Goal: Check status: Check status

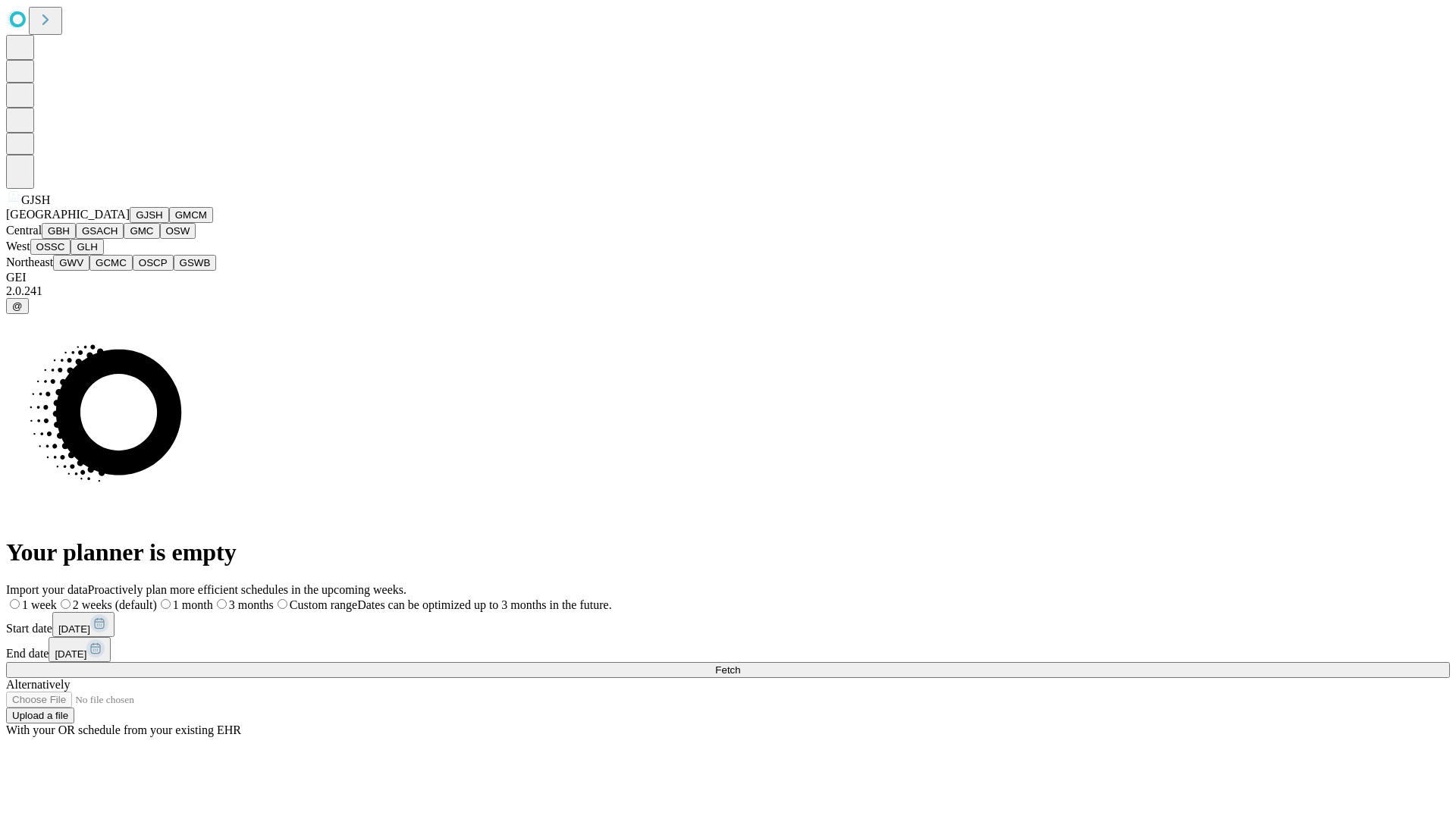
click at [130, 223] on button "GJSH" at bounding box center [149, 214] width 39 height 16
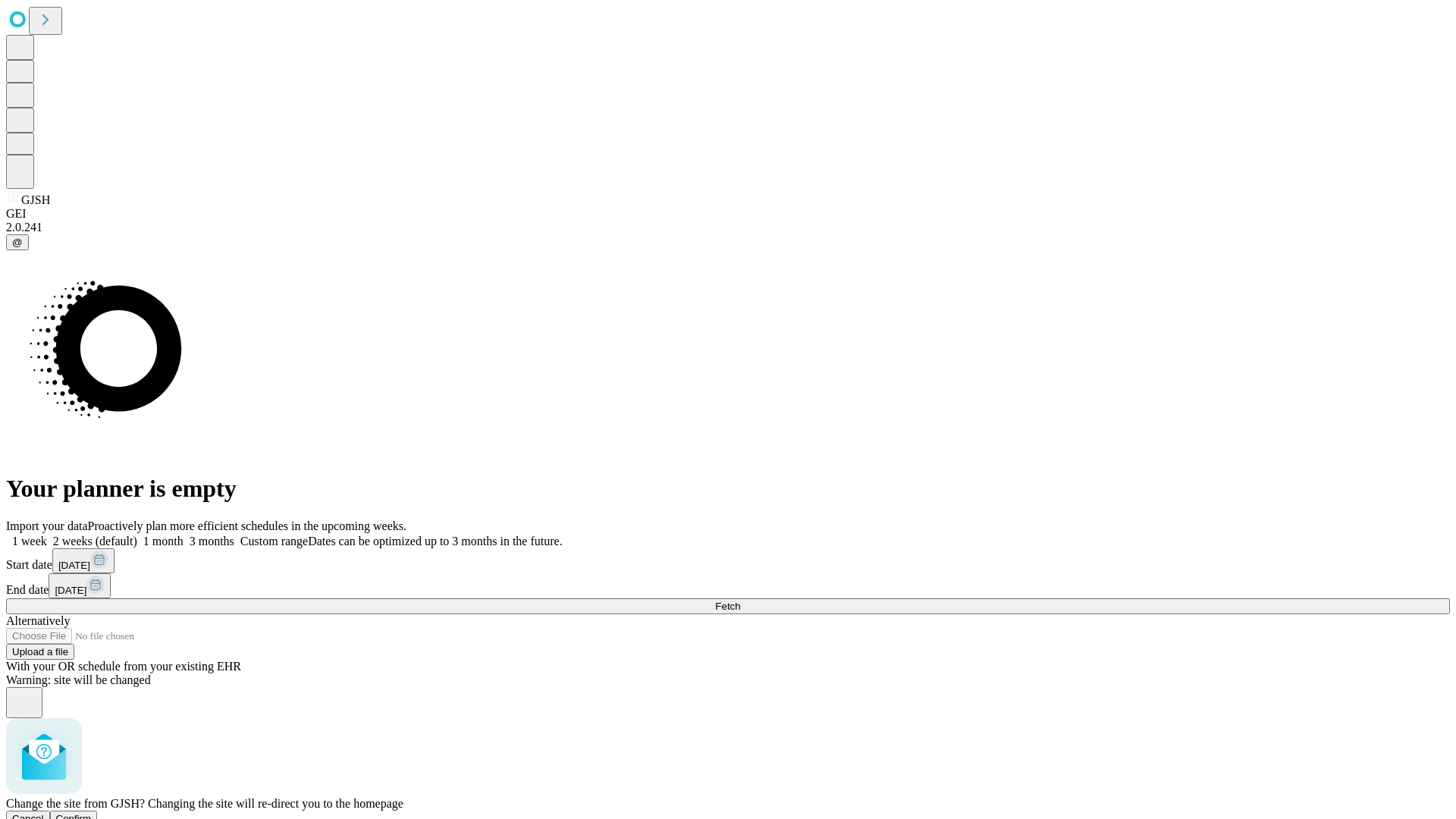
click at [91, 813] on span "Confirm" at bounding box center [74, 818] width 36 height 11
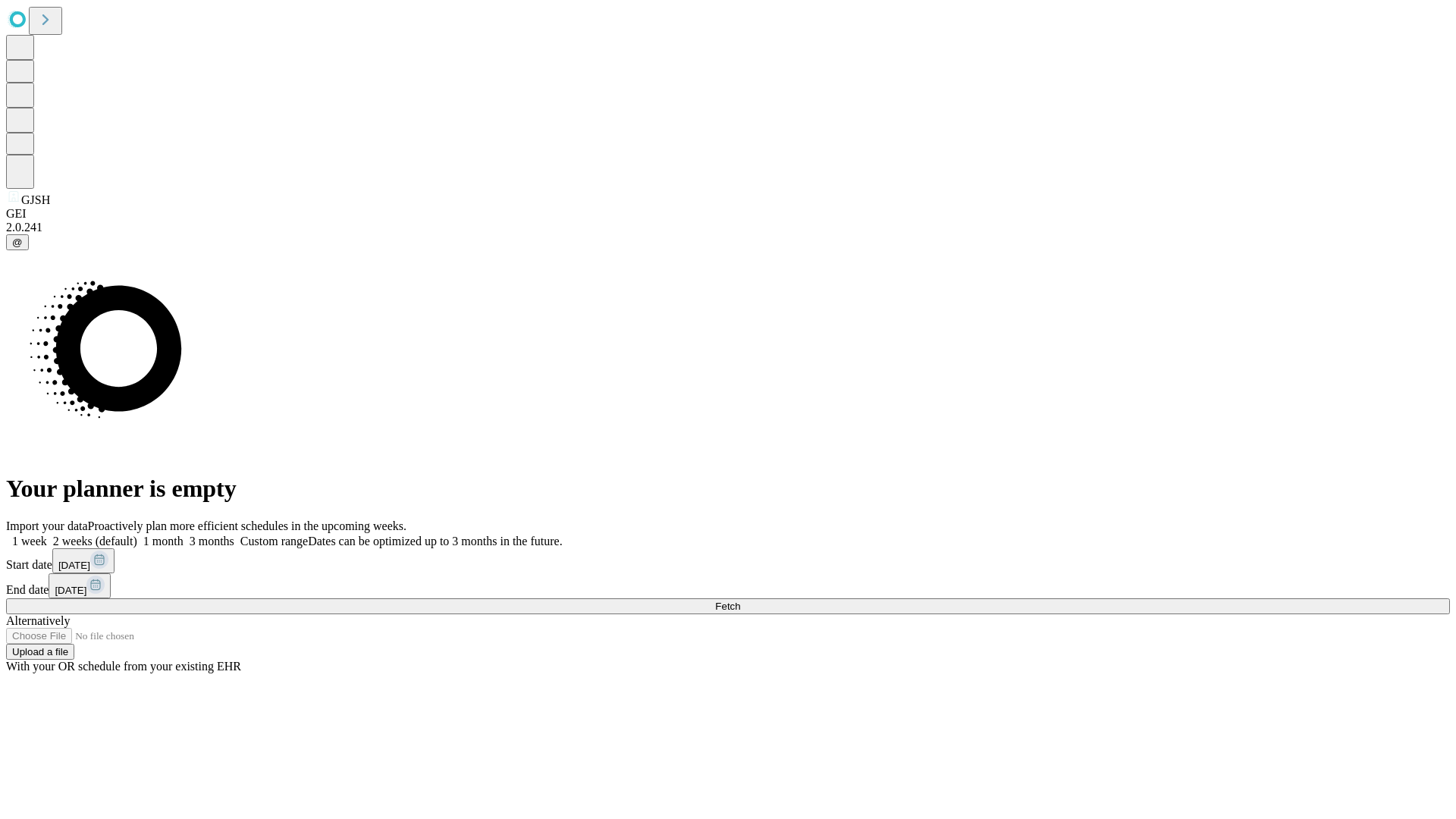
click at [47, 535] on label "1 week" at bounding box center [26, 541] width 41 height 13
click at [740, 600] on span "Fetch" at bounding box center [727, 605] width 25 height 11
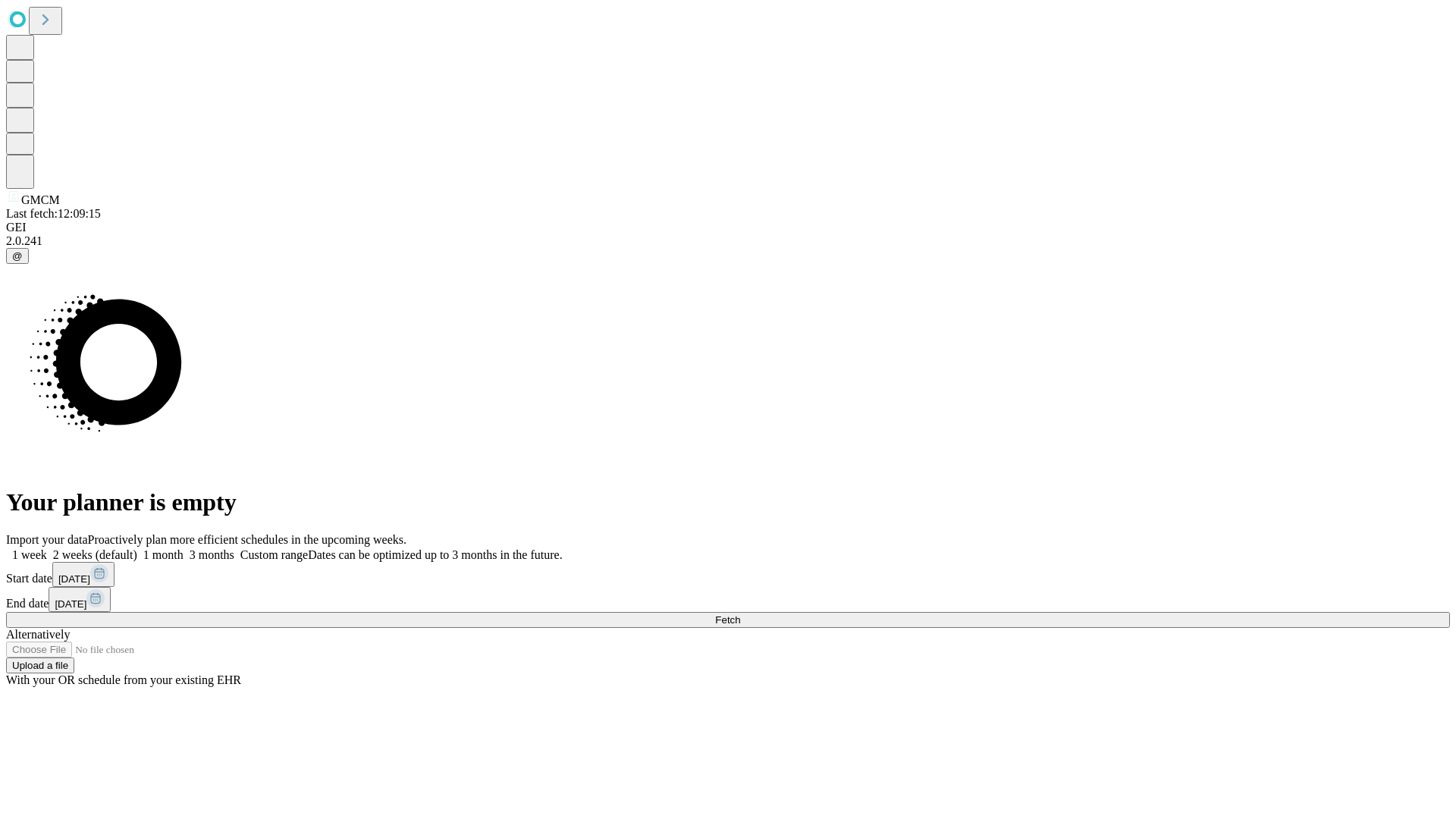
click at [47, 548] on label "1 week" at bounding box center [26, 554] width 41 height 13
click at [740, 614] on span "Fetch" at bounding box center [727, 619] width 25 height 11
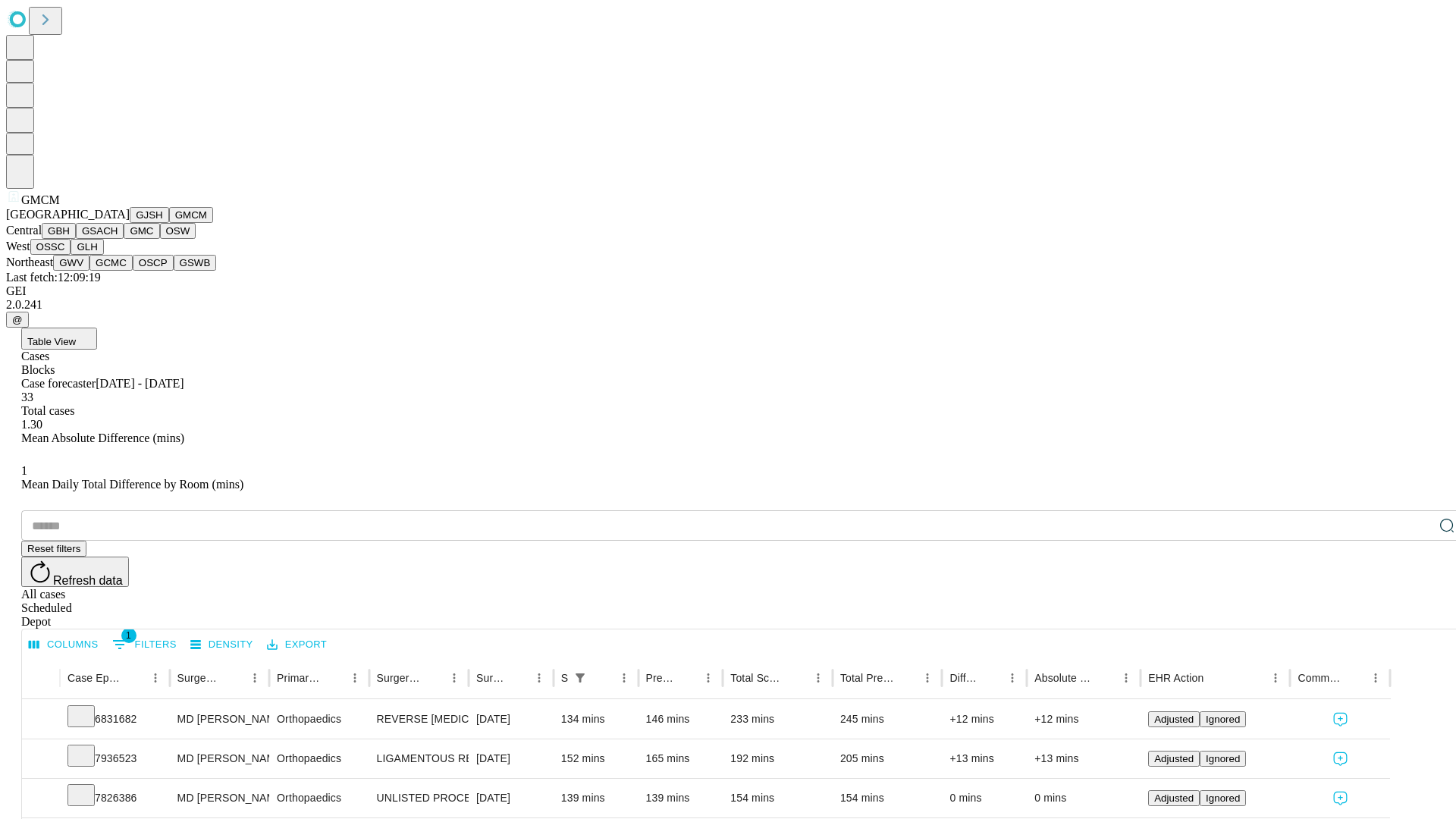
click at [76, 239] on button "GBH" at bounding box center [59, 231] width 34 height 16
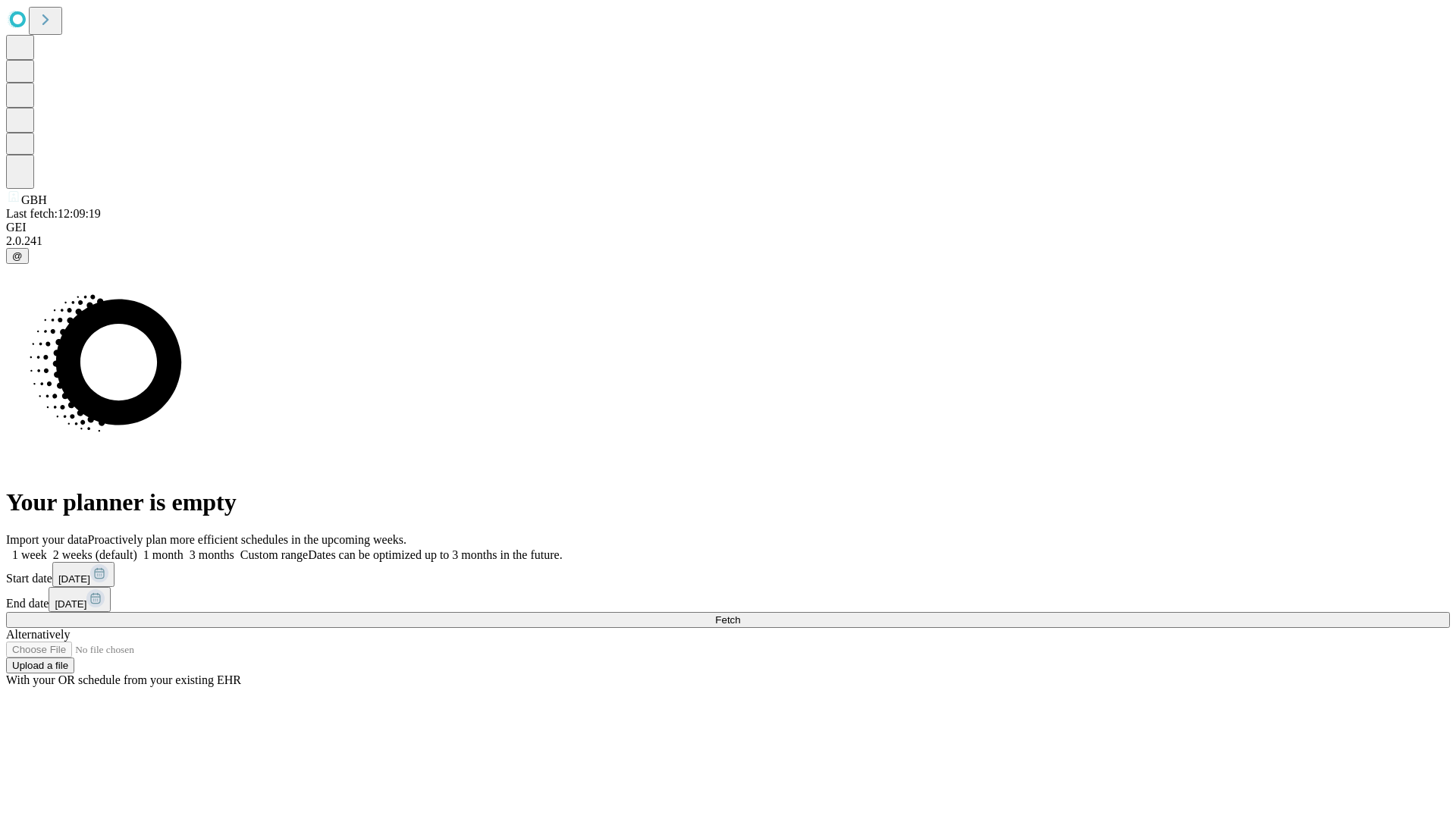
click at [47, 548] on label "1 week" at bounding box center [26, 554] width 41 height 13
click at [740, 614] on span "Fetch" at bounding box center [727, 619] width 25 height 11
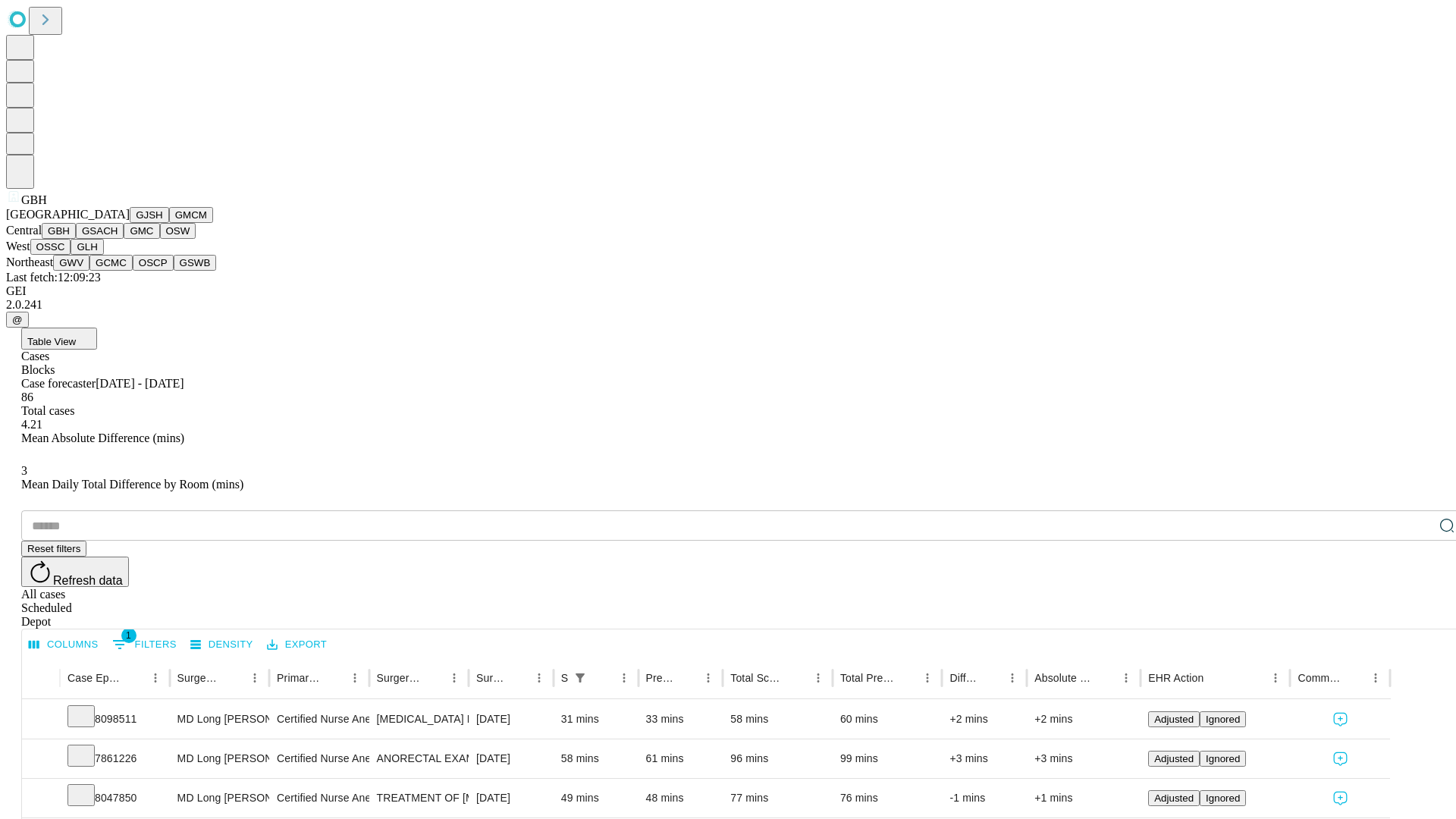
click at [118, 239] on button "GSACH" at bounding box center [100, 231] width 48 height 16
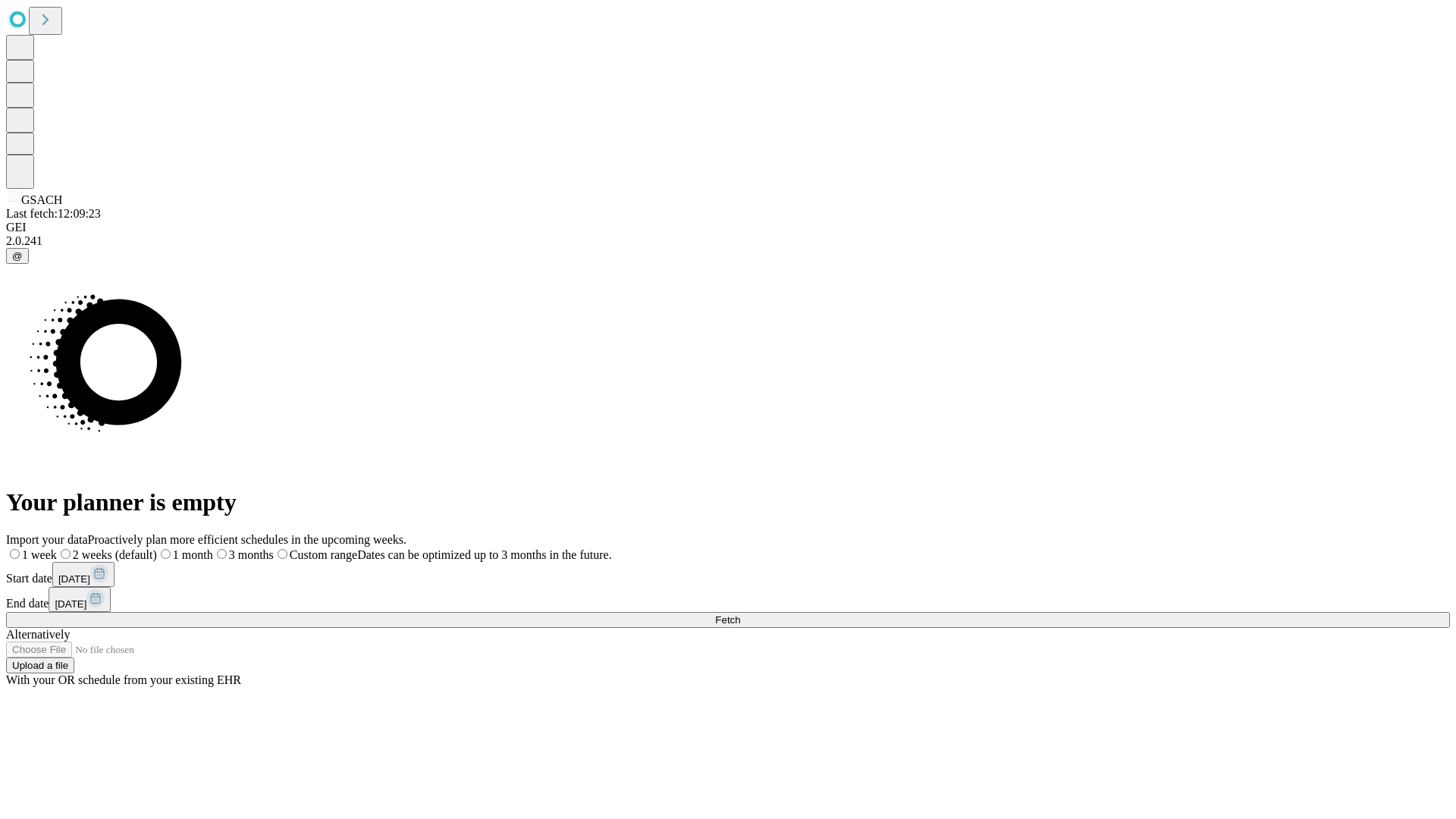
click at [57, 548] on label "1 week" at bounding box center [31, 554] width 50 height 13
click at [740, 614] on span "Fetch" at bounding box center [727, 619] width 25 height 11
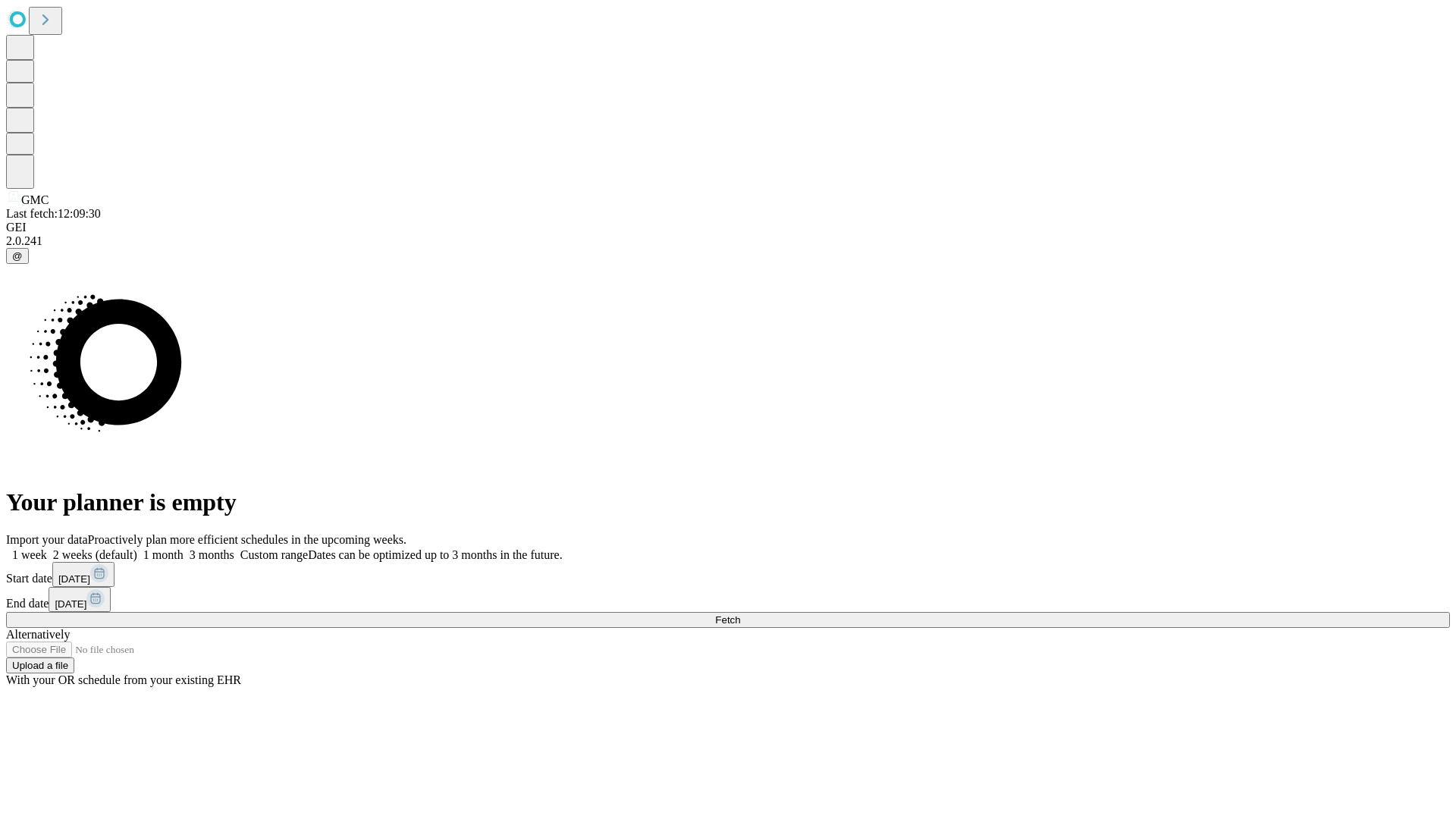
click at [47, 548] on label "1 week" at bounding box center [26, 554] width 41 height 13
click at [740, 614] on span "Fetch" at bounding box center [727, 619] width 25 height 11
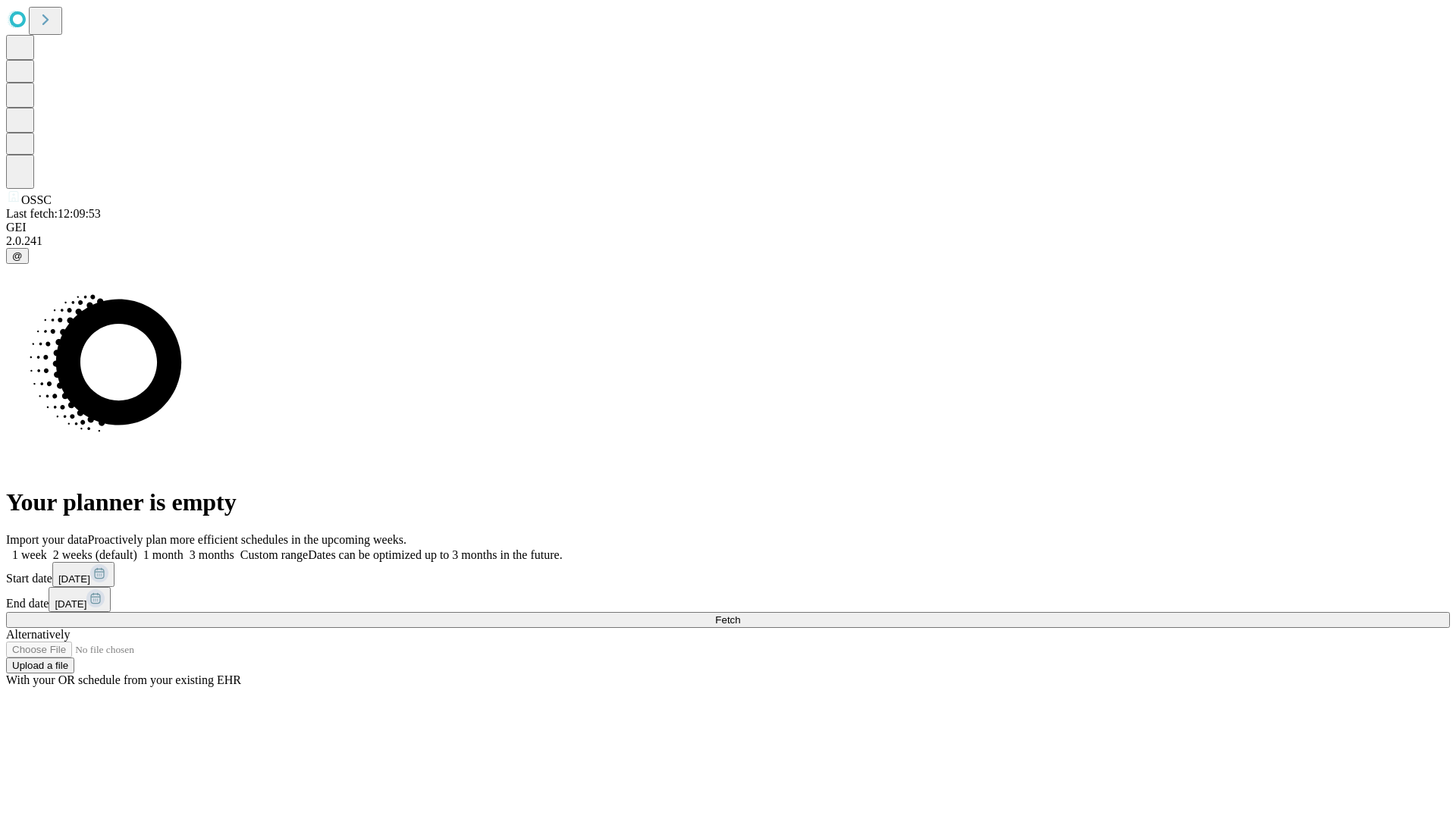
click at [47, 548] on label "1 week" at bounding box center [26, 554] width 41 height 13
click at [740, 614] on span "Fetch" at bounding box center [727, 619] width 25 height 11
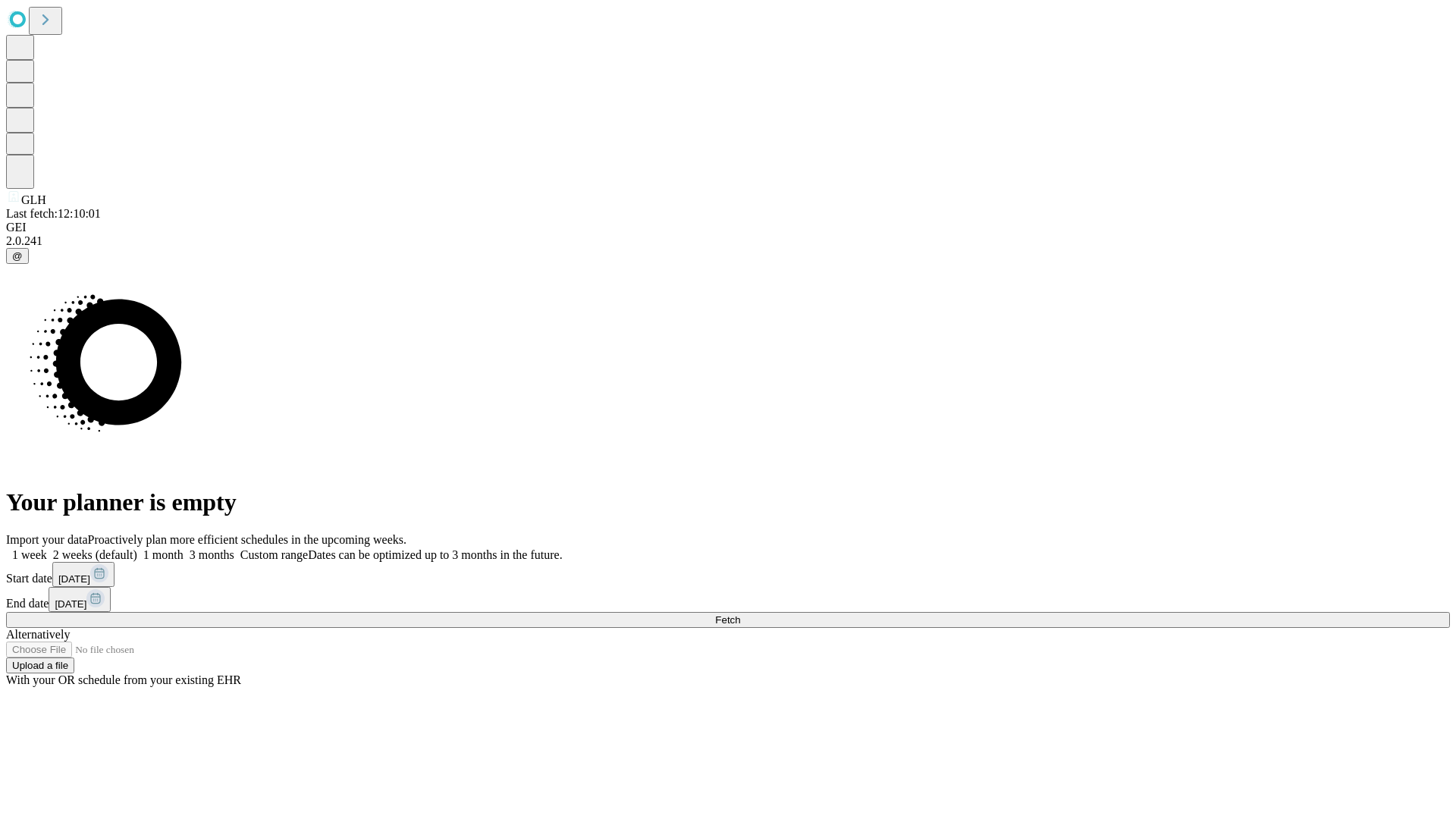
click at [47, 548] on label "1 week" at bounding box center [26, 554] width 41 height 13
click at [740, 614] on span "Fetch" at bounding box center [727, 619] width 25 height 11
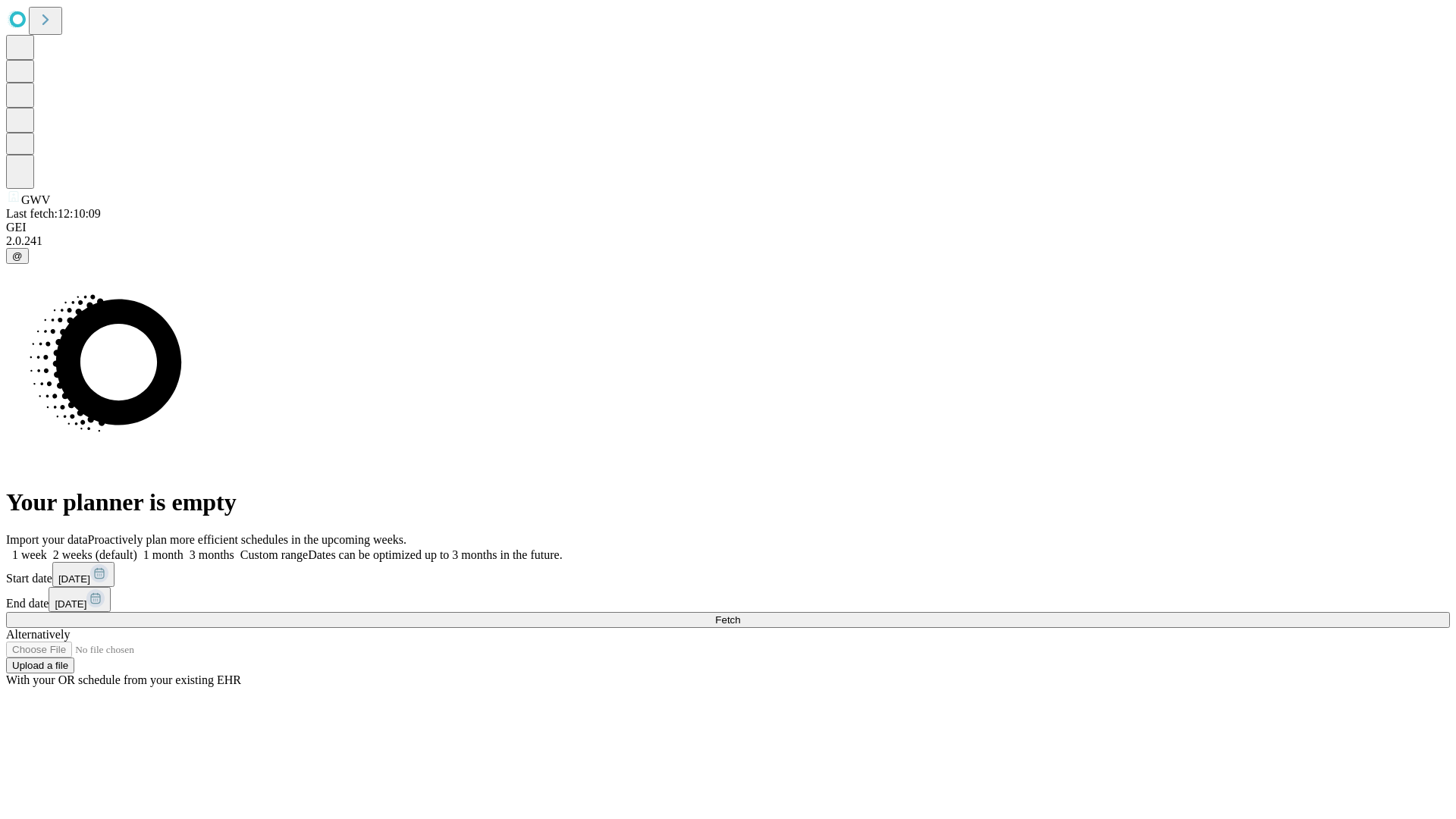
click at [47, 548] on label "1 week" at bounding box center [26, 554] width 41 height 13
click at [740, 614] on span "Fetch" at bounding box center [727, 619] width 25 height 11
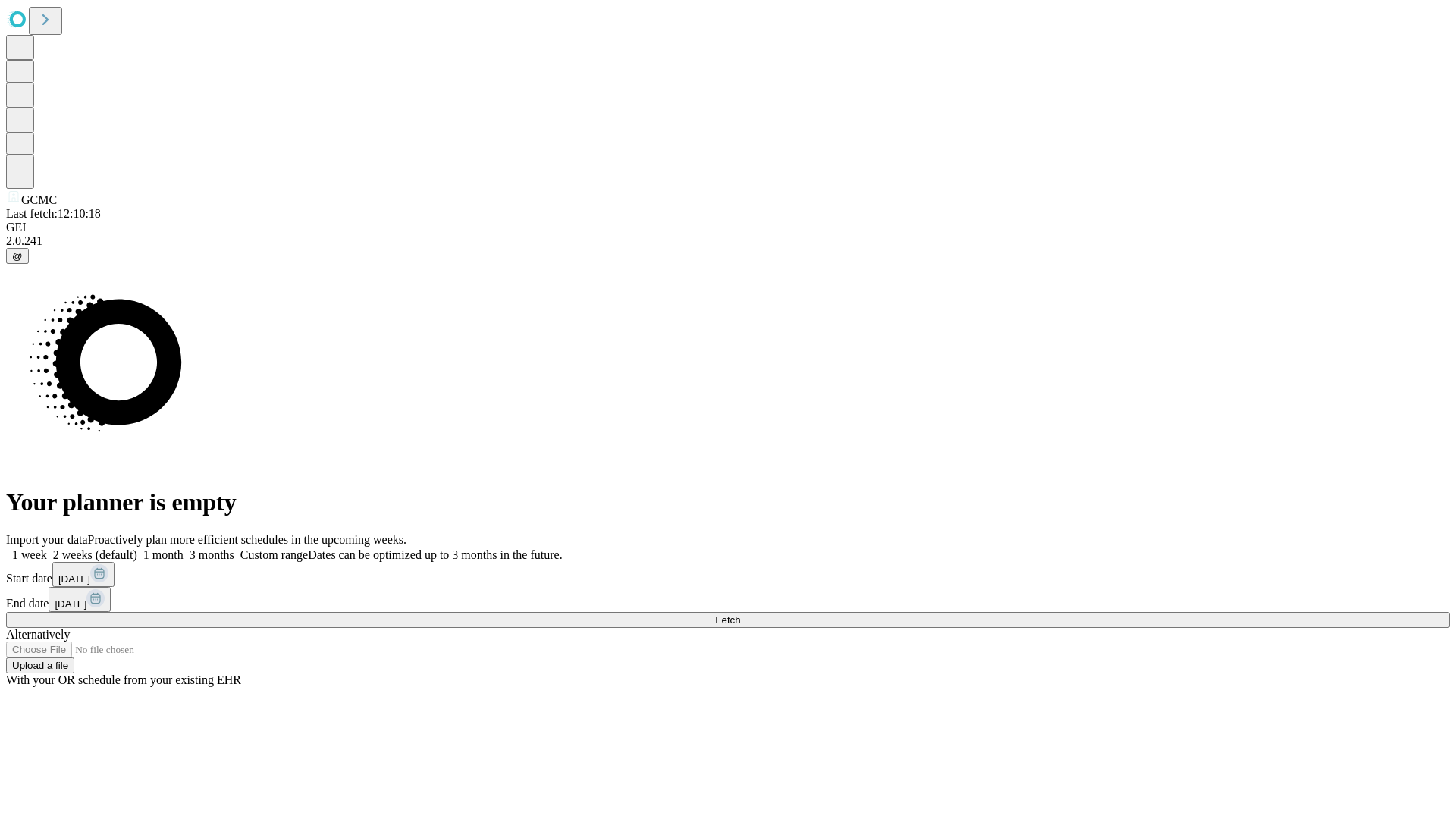
click at [47, 548] on label "1 week" at bounding box center [26, 554] width 41 height 13
click at [740, 614] on span "Fetch" at bounding box center [727, 619] width 25 height 11
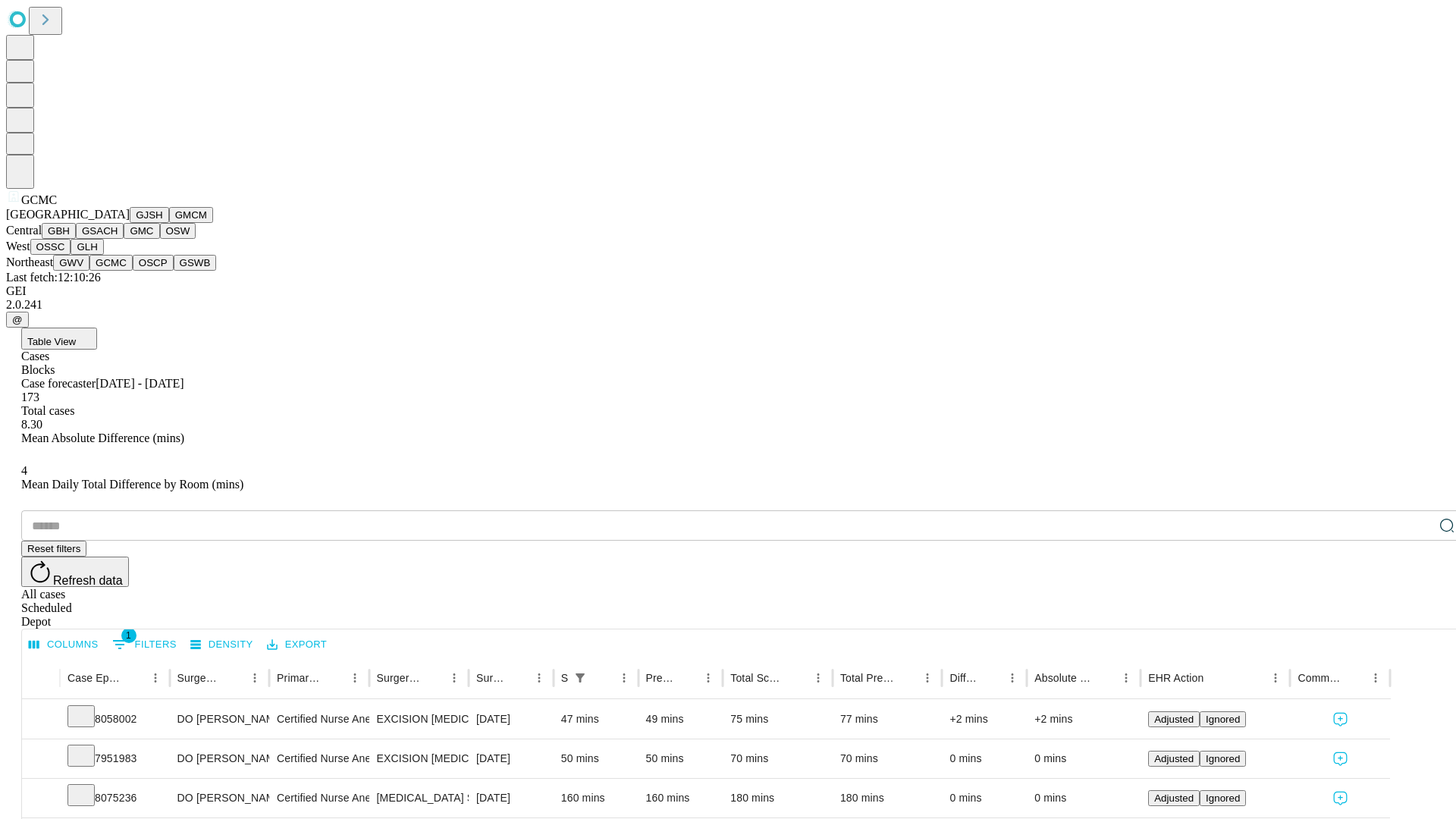
click at [132, 271] on button "OSCP" at bounding box center [153, 262] width 41 height 16
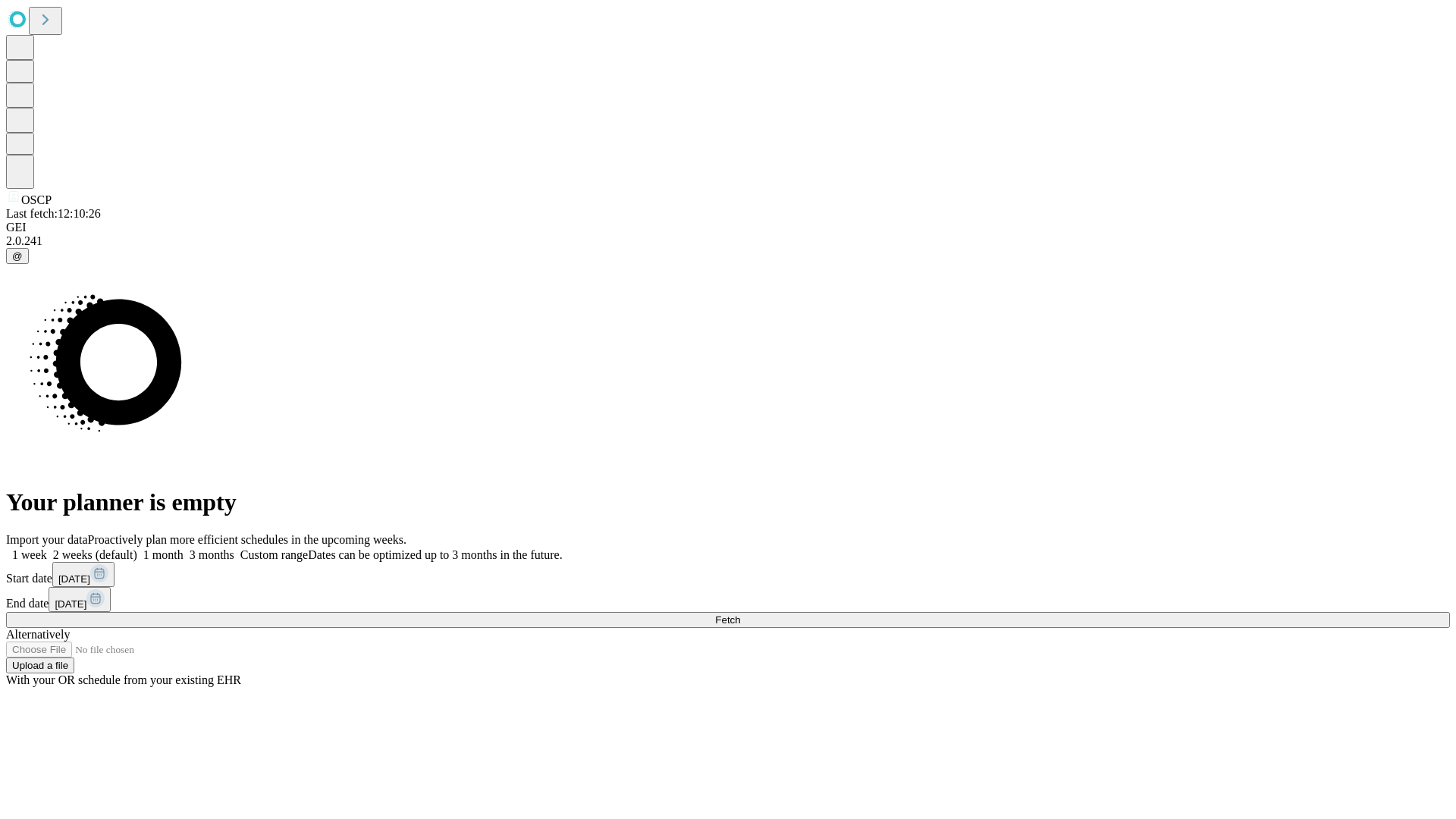
click at [740, 614] on span "Fetch" at bounding box center [727, 619] width 25 height 11
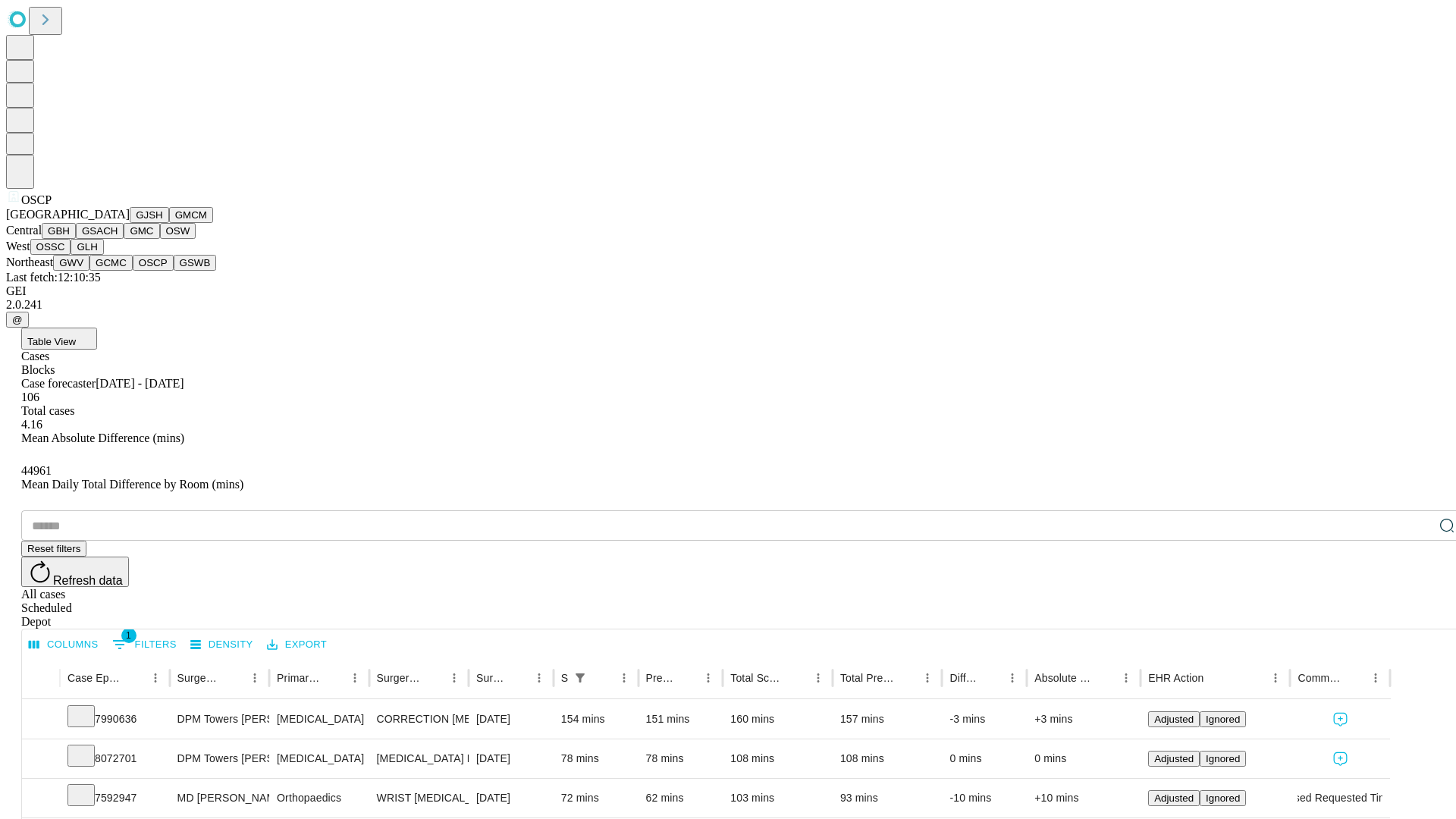
click at [173, 271] on button "GSWB" at bounding box center [195, 262] width 44 height 16
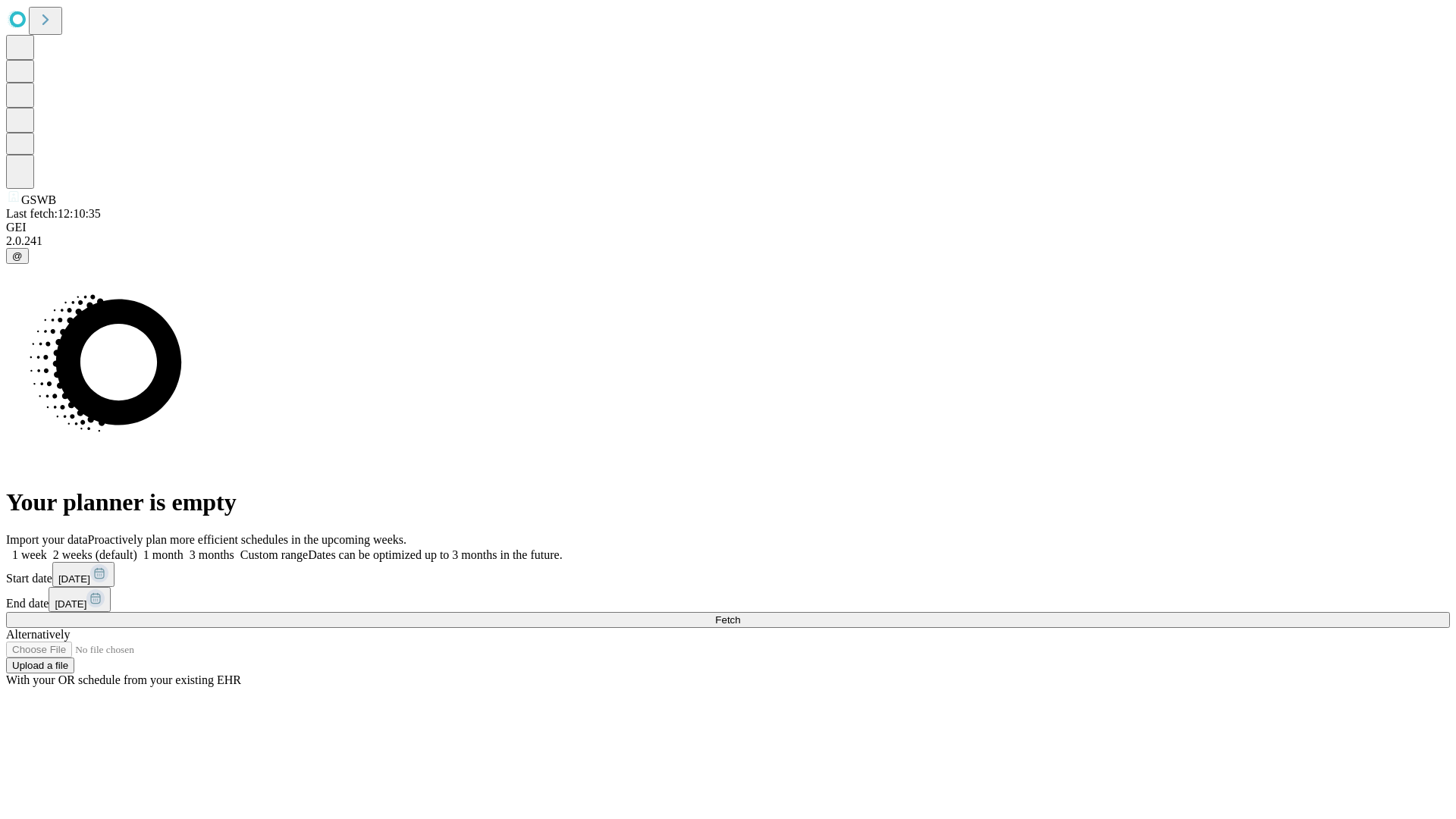
click at [47, 548] on label "1 week" at bounding box center [26, 554] width 41 height 13
click at [740, 614] on span "Fetch" at bounding box center [727, 619] width 25 height 11
